Goal: Information Seeking & Learning: Check status

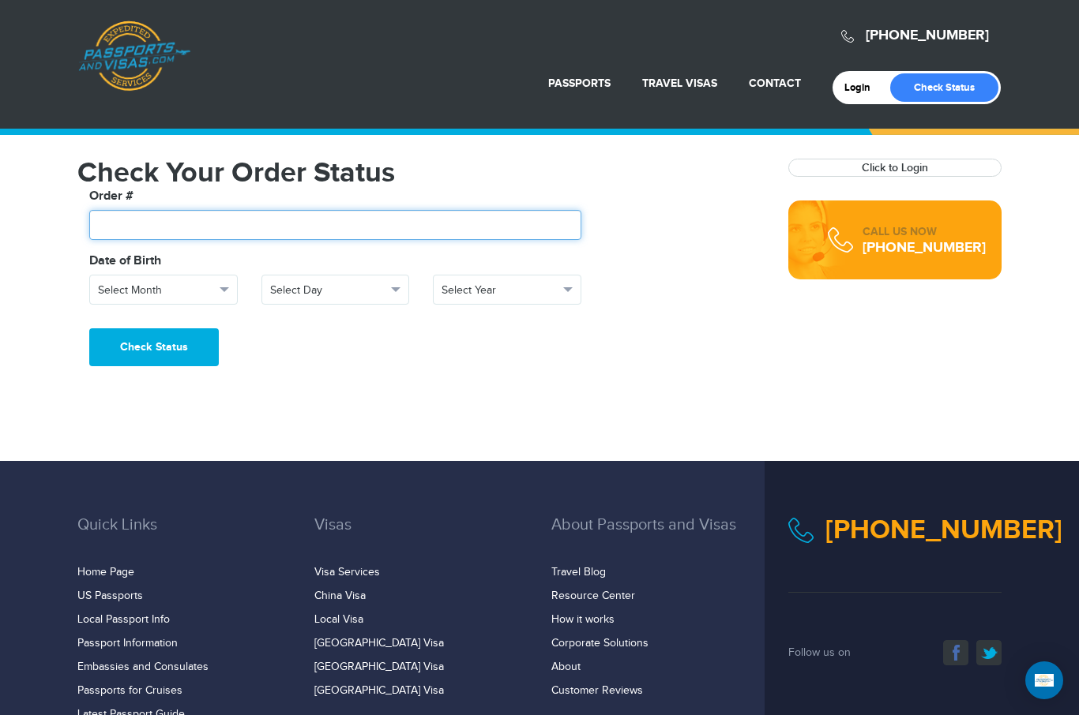
click at [265, 226] on input "text" at bounding box center [335, 225] width 492 height 30
click at [189, 236] on input "text" at bounding box center [335, 225] width 492 height 30
paste input "*******"
type input "*******"
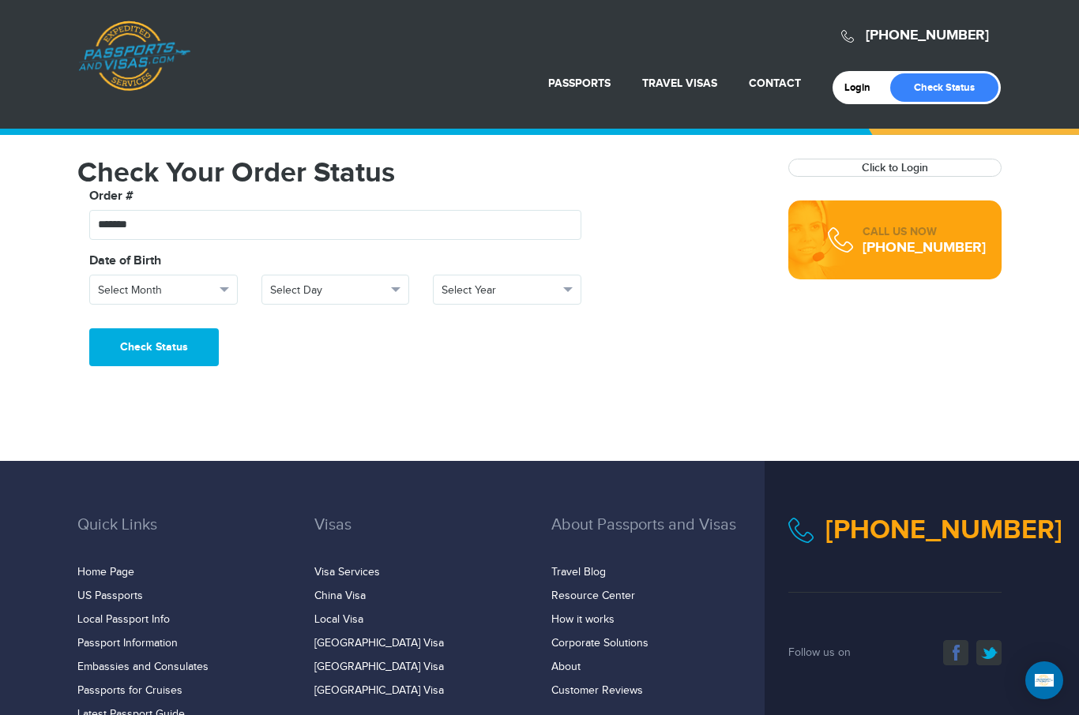
click at [201, 298] on button "Select Month" at bounding box center [163, 290] width 148 height 30
click at [155, 456] on link "September" at bounding box center [163, 461] width 147 height 22
click at [351, 291] on span "Select Day" at bounding box center [328, 291] width 117 height 16
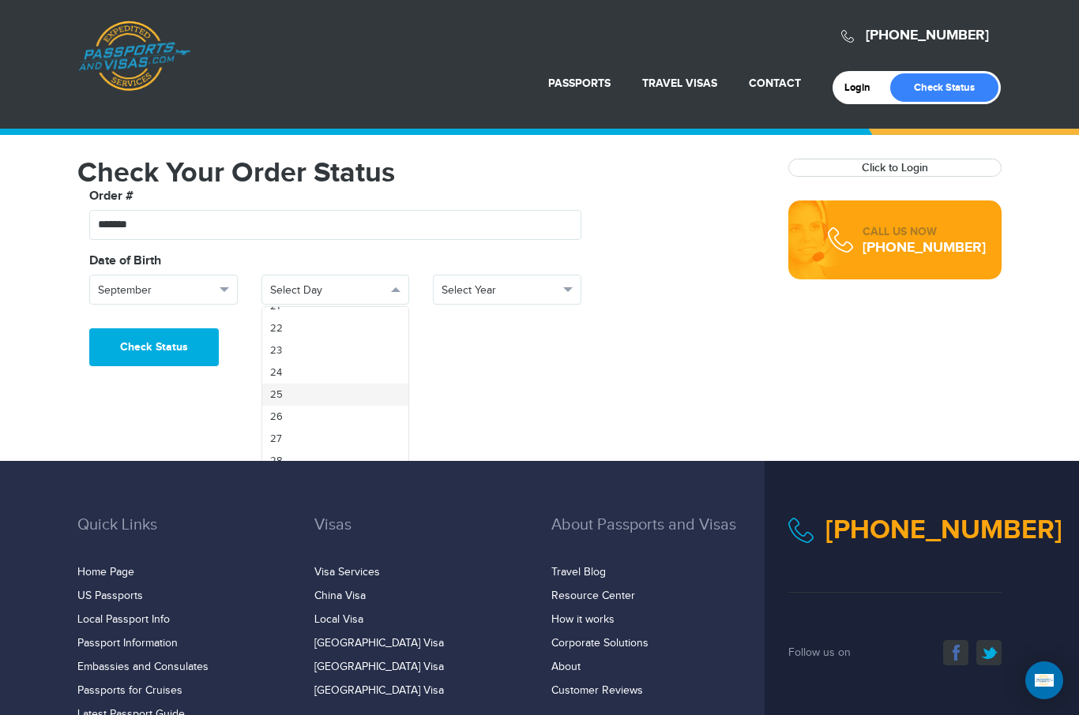
click at [344, 399] on link "25" at bounding box center [335, 395] width 147 height 22
click at [511, 291] on span "Select Year" at bounding box center [499, 291] width 117 height 16
click at [496, 358] on link "1949" at bounding box center [506, 352] width 147 height 22
click at [163, 356] on button "Check Status" at bounding box center [153, 347] width 129 height 38
